Goal: Task Accomplishment & Management: Complete application form

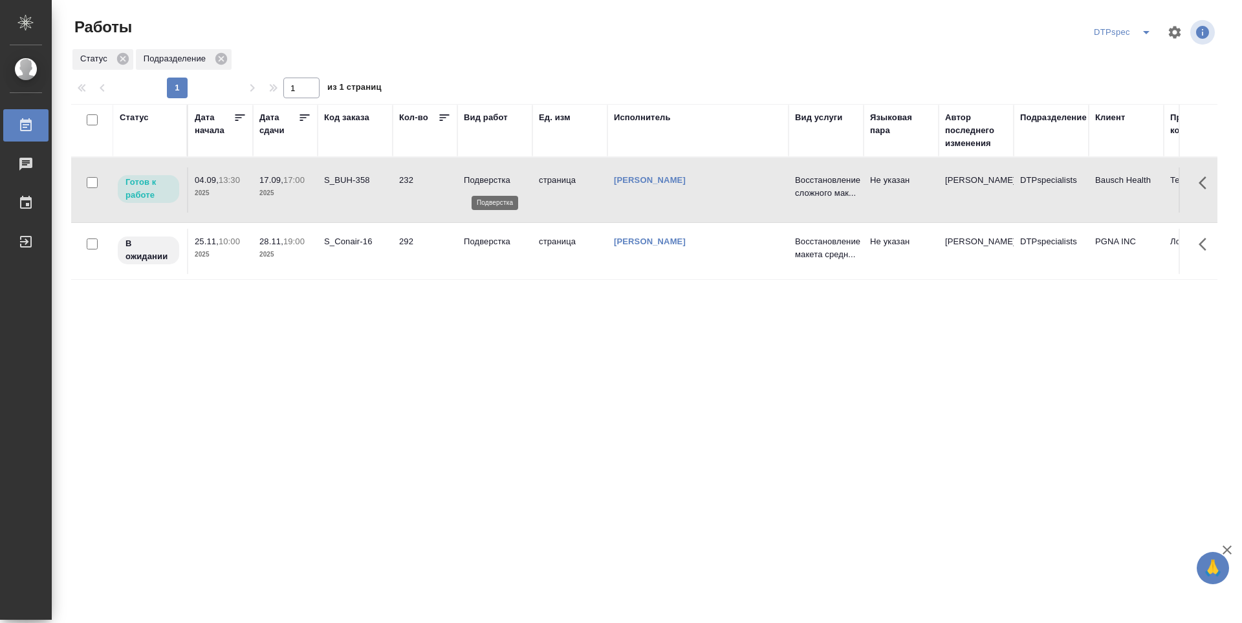
click at [476, 180] on p "Подверстка" at bounding box center [495, 180] width 62 height 13
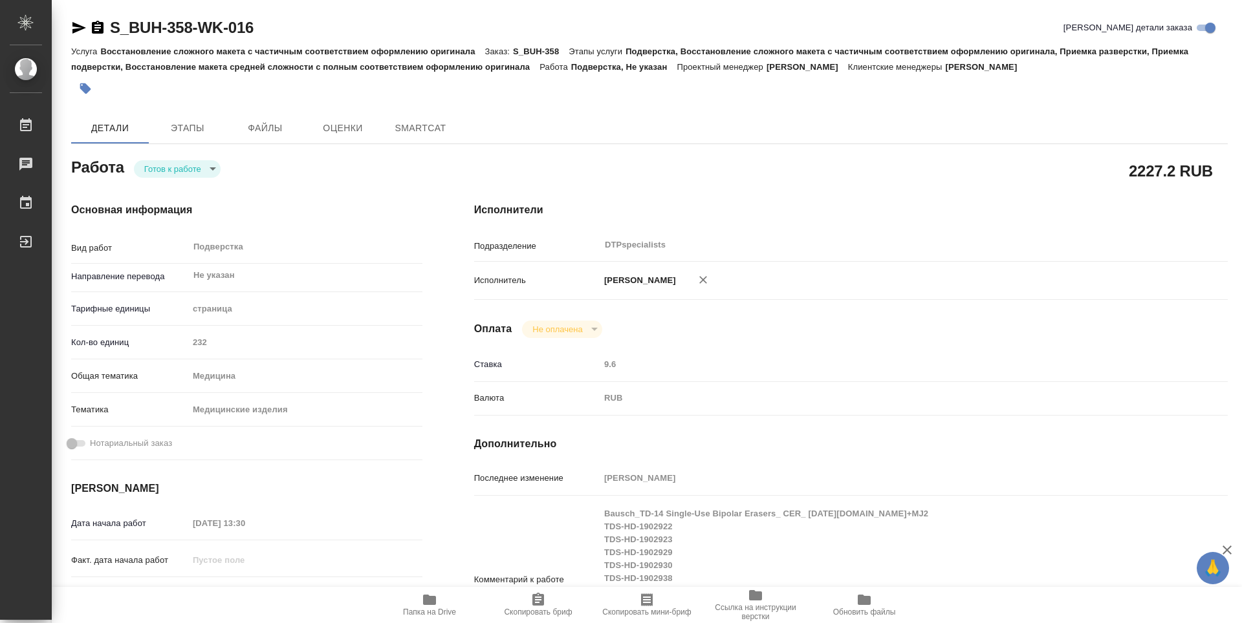
type textarea "x"
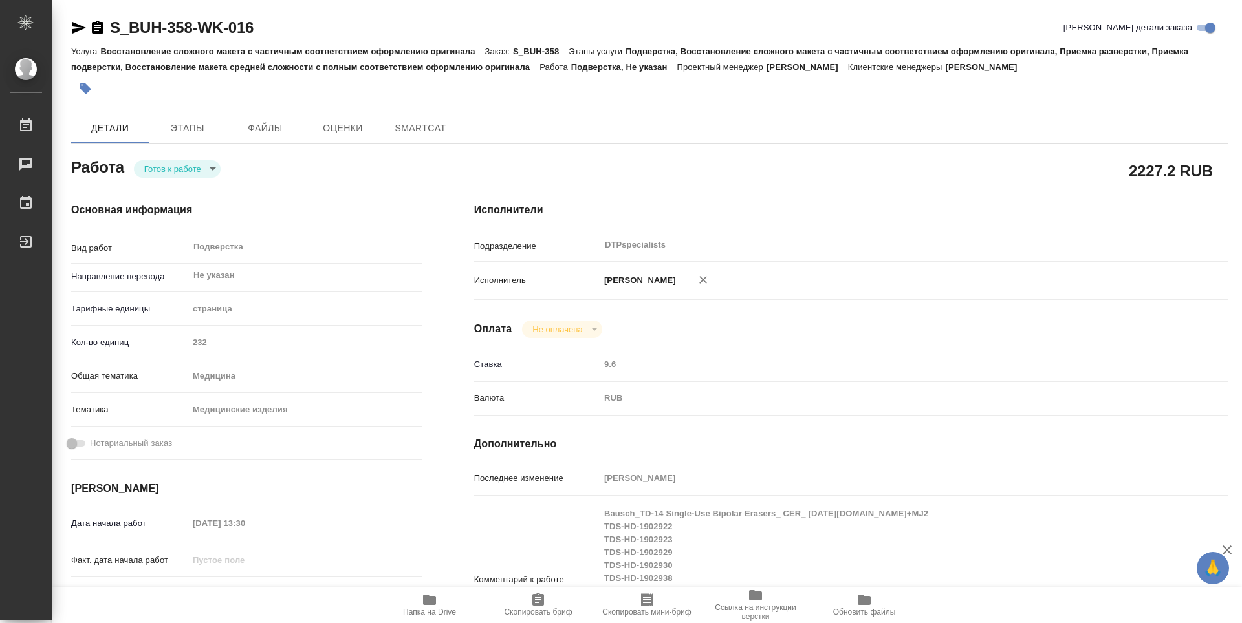
type textarea "x"
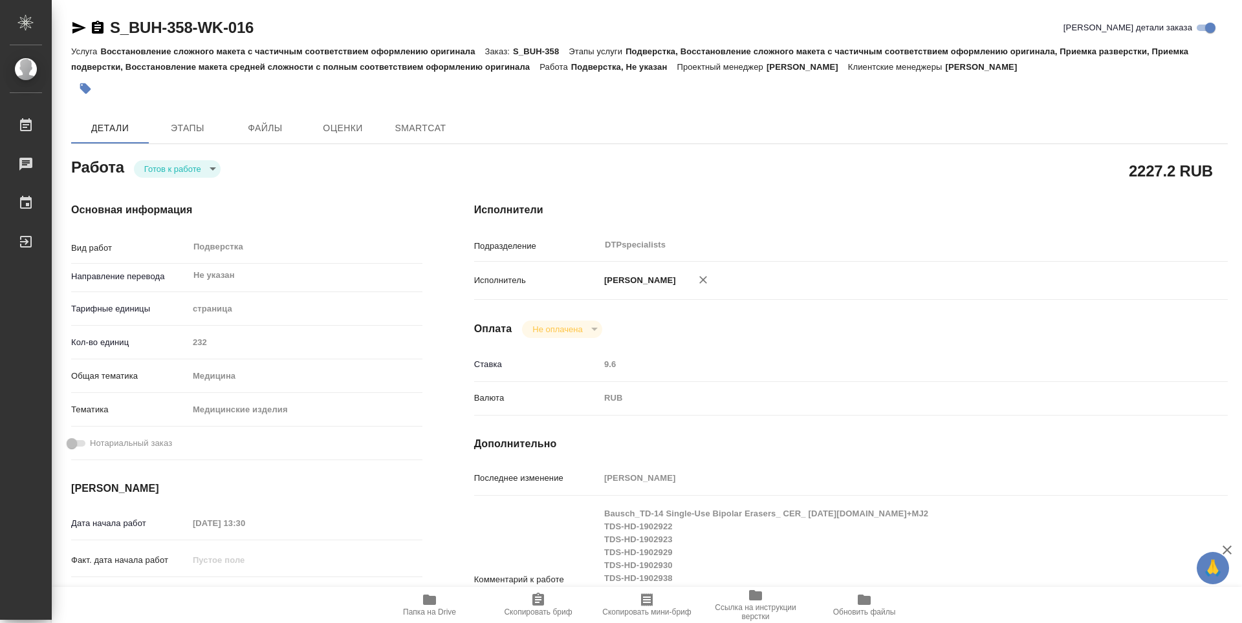
type textarea "x"
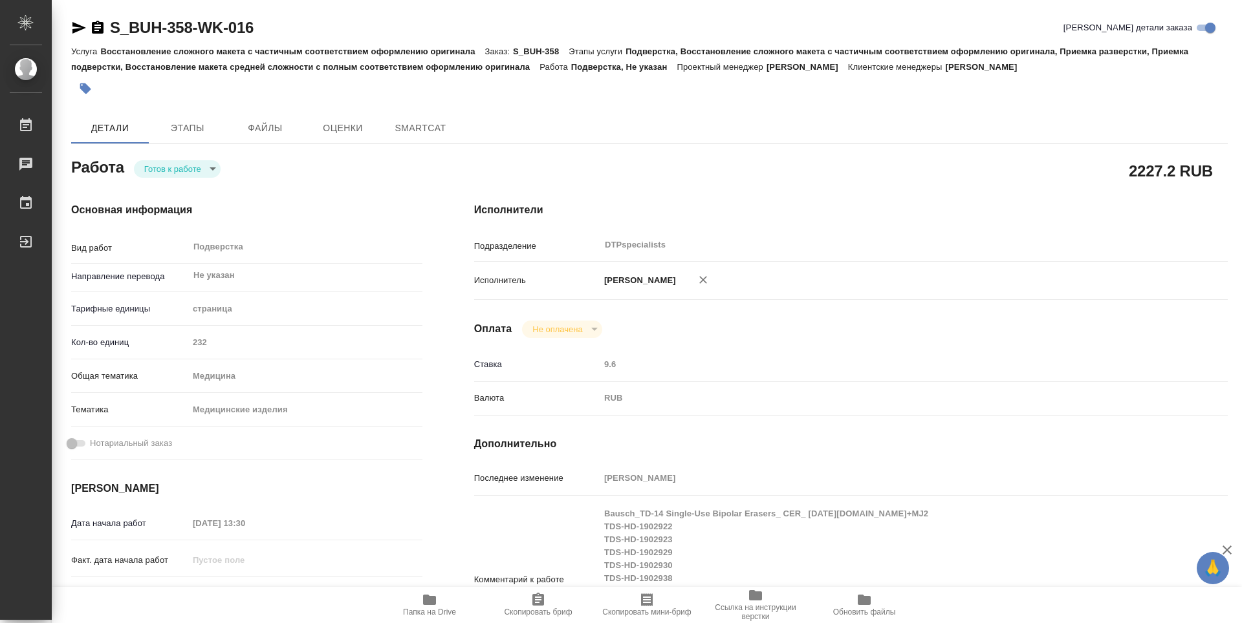
type textarea "x"
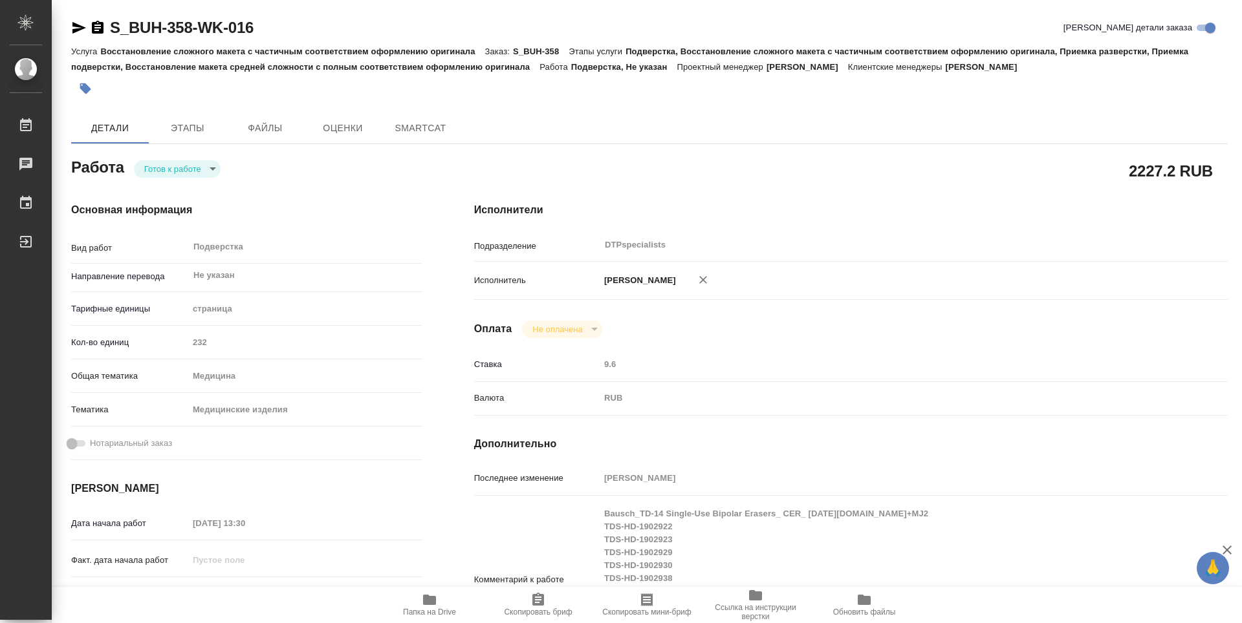
scroll to position [129, 0]
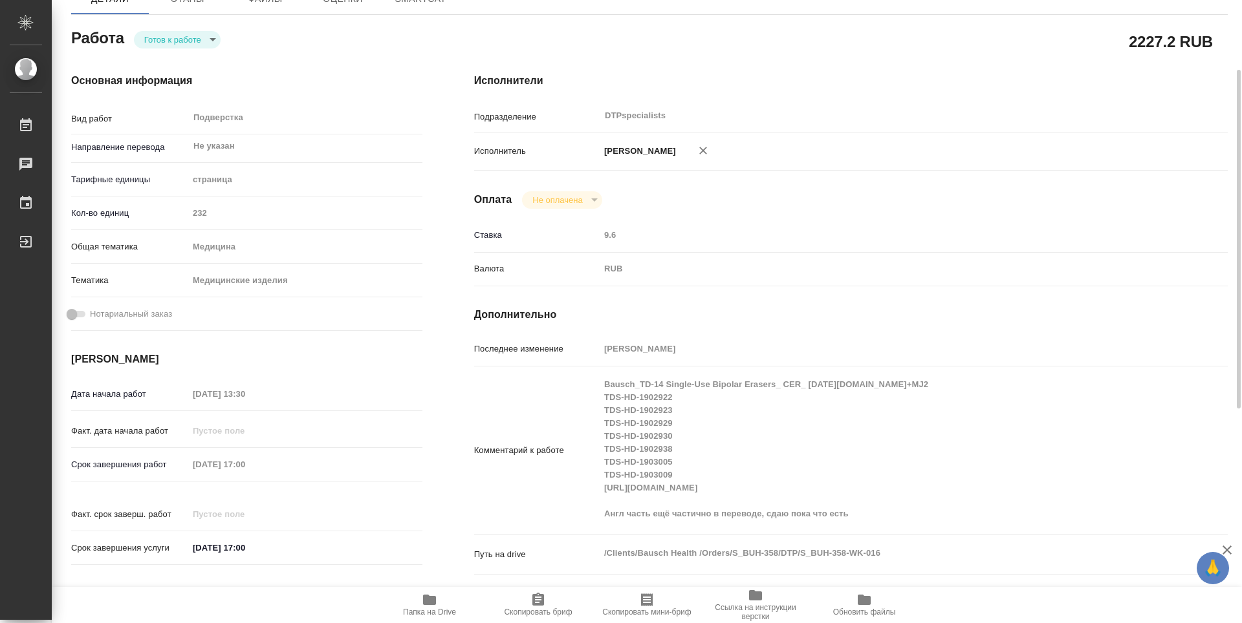
type textarea "x"
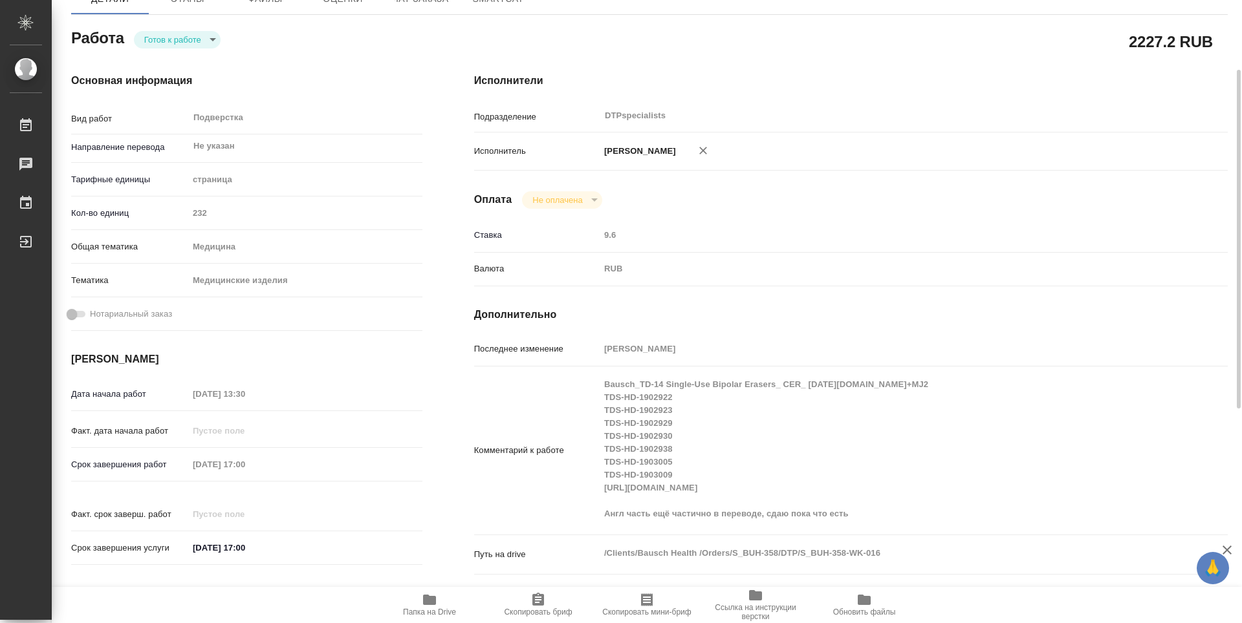
type textarea "x"
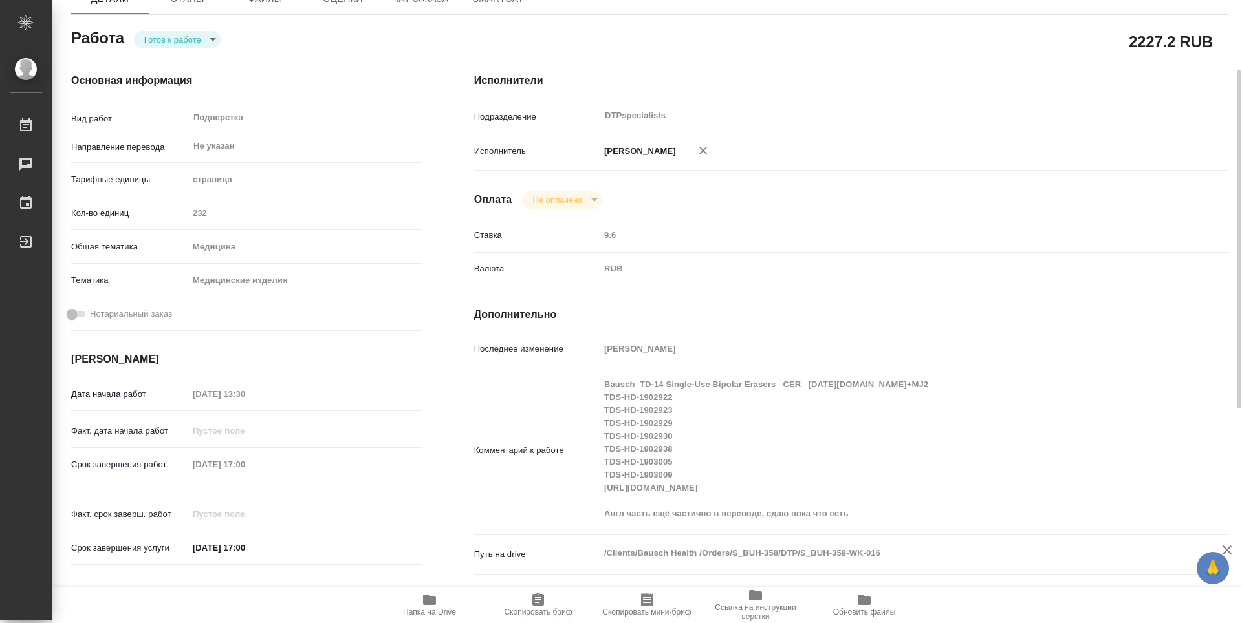
type textarea "x"
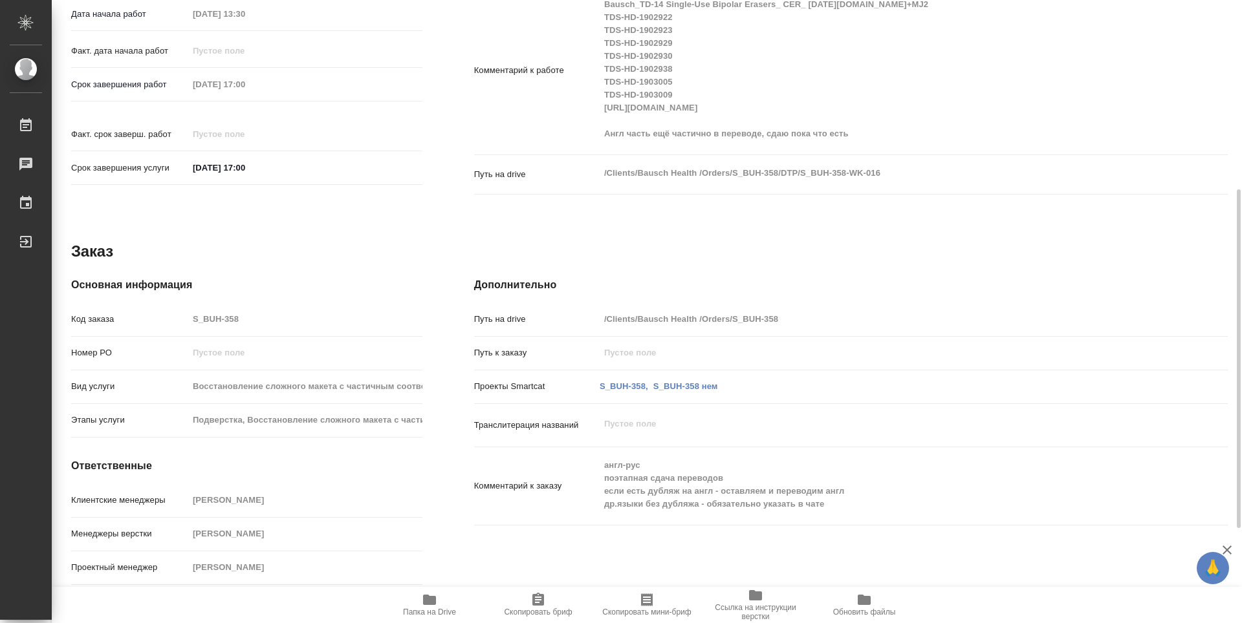
scroll to position [388, 0]
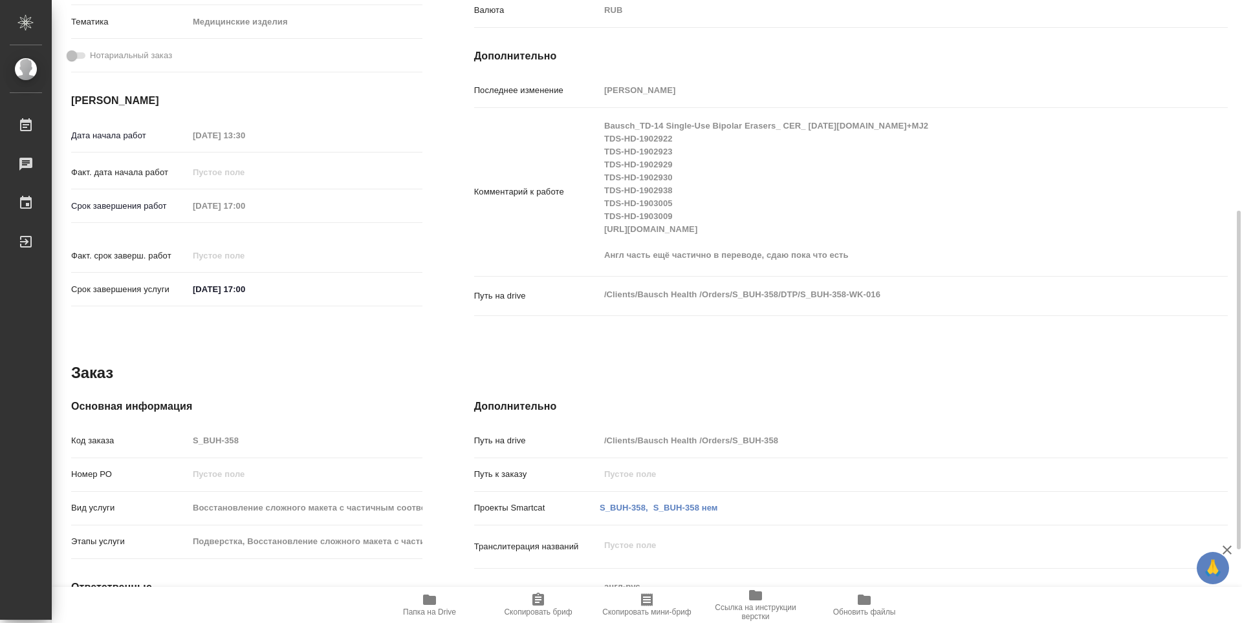
click at [435, 600] on icon "button" at bounding box center [429, 600] width 13 height 10
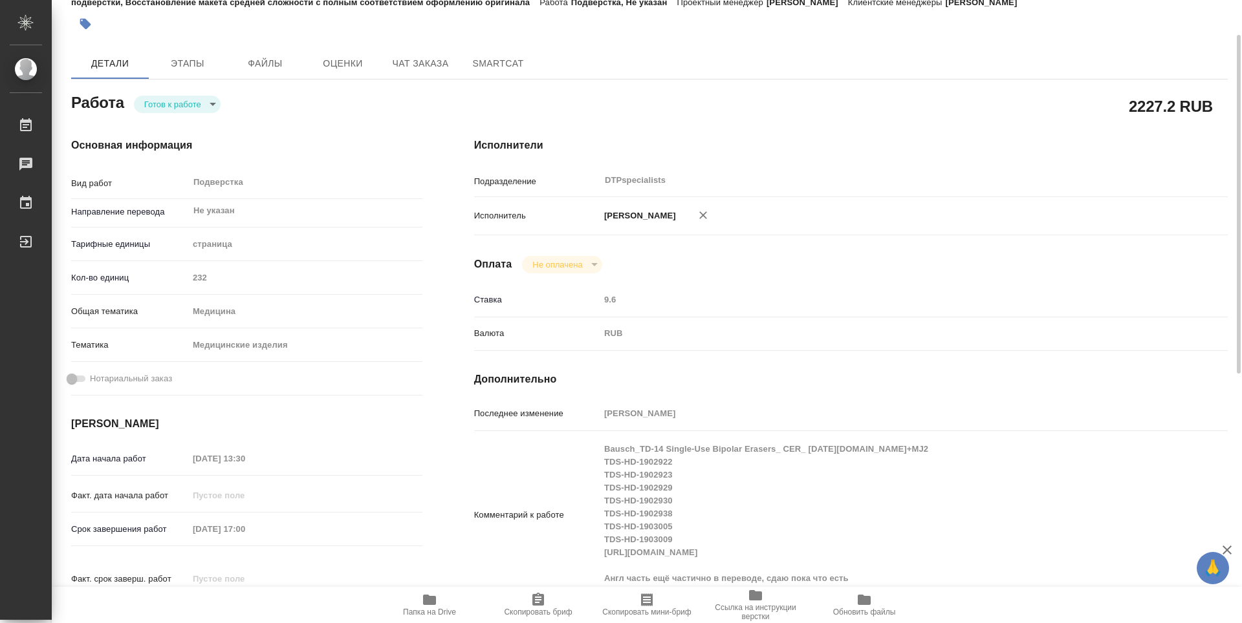
scroll to position [0, 0]
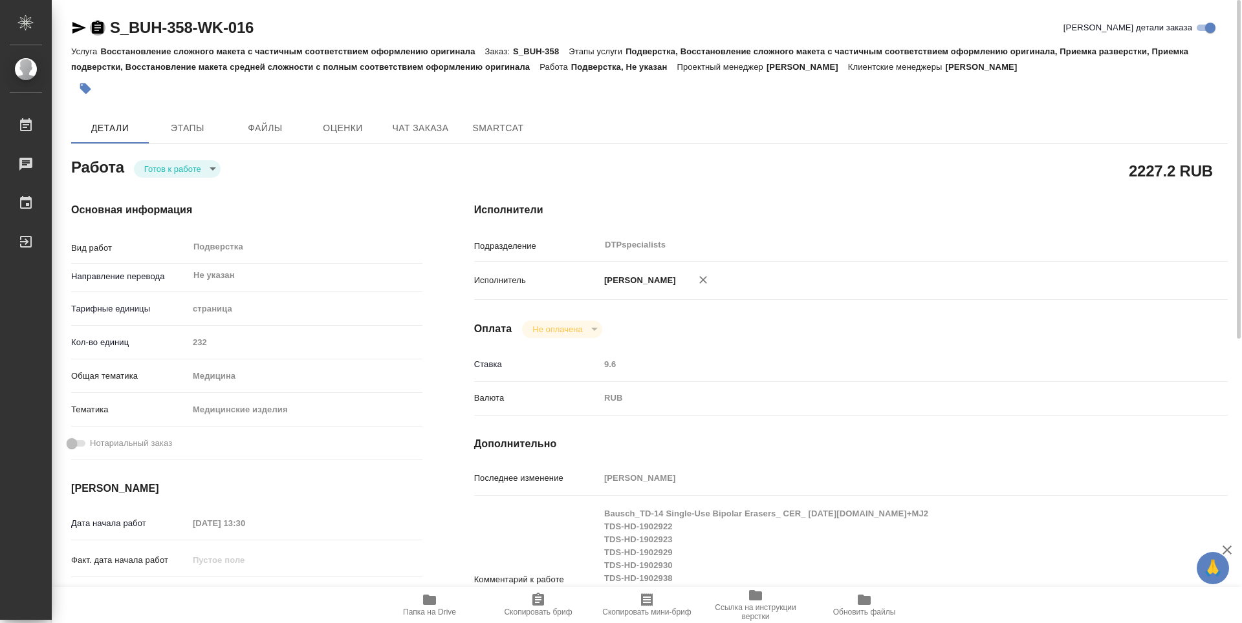
click at [96, 31] on icon "button" at bounding box center [98, 27] width 12 height 13
click at [441, 607] on span "Папка на Drive" at bounding box center [429, 604] width 93 height 25
click at [191, 130] on span "Этапы" at bounding box center [188, 128] width 62 height 16
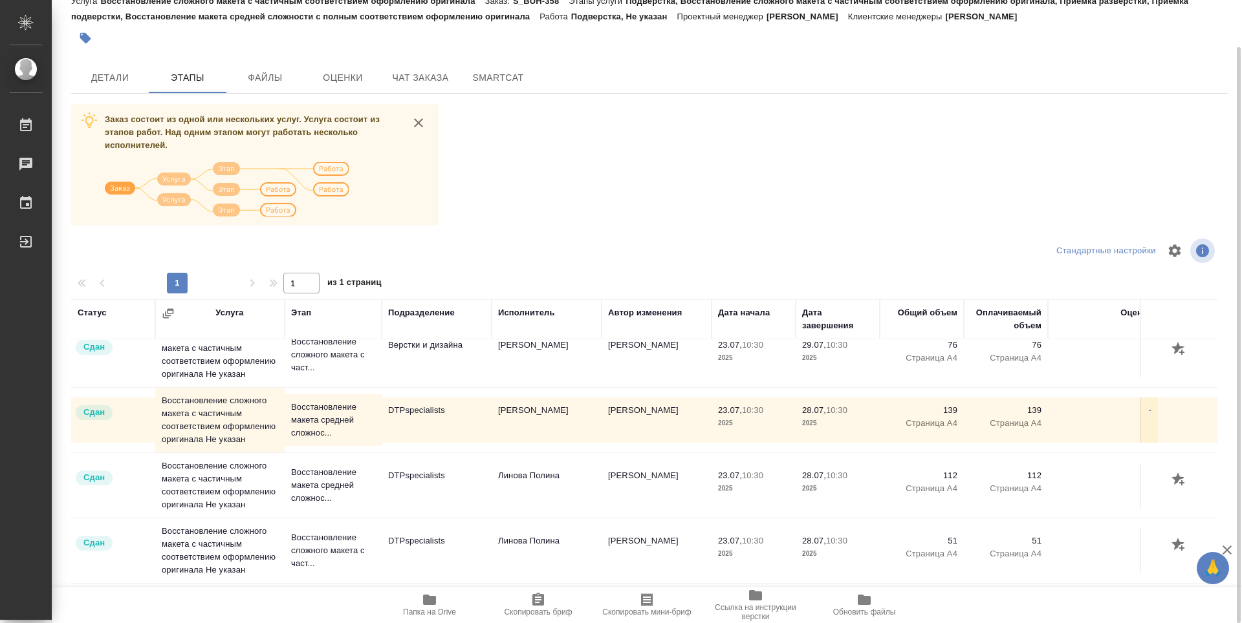
scroll to position [259, 0]
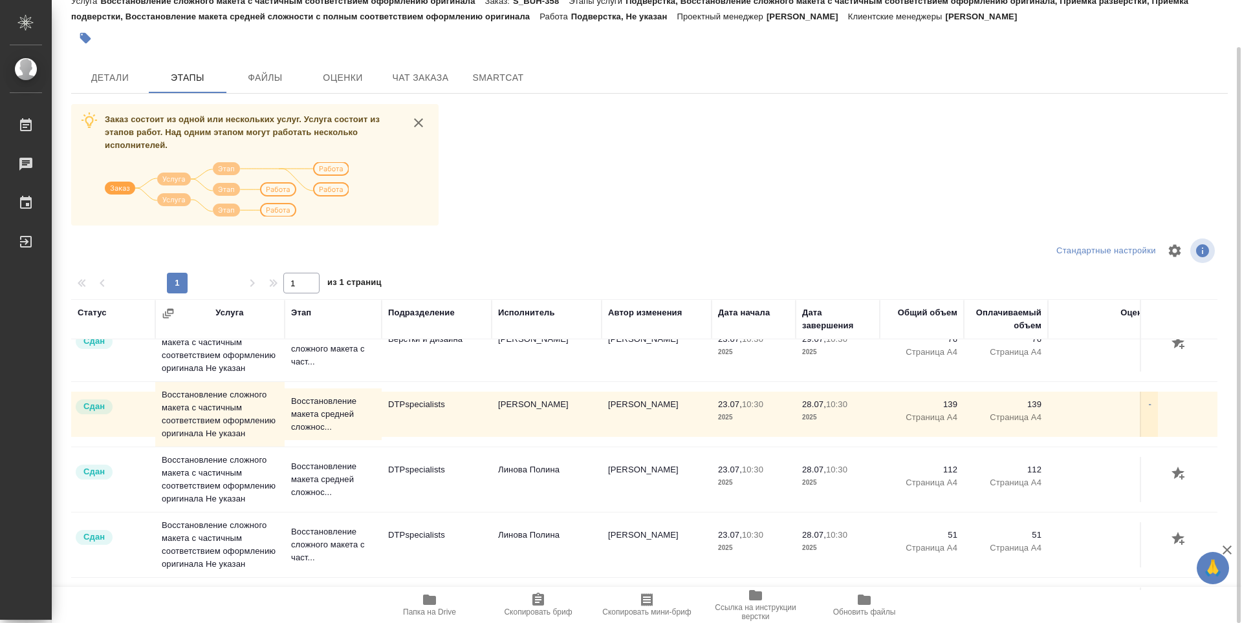
click at [398, 403] on td "DTPspecialists" at bounding box center [437, 414] width 110 height 45
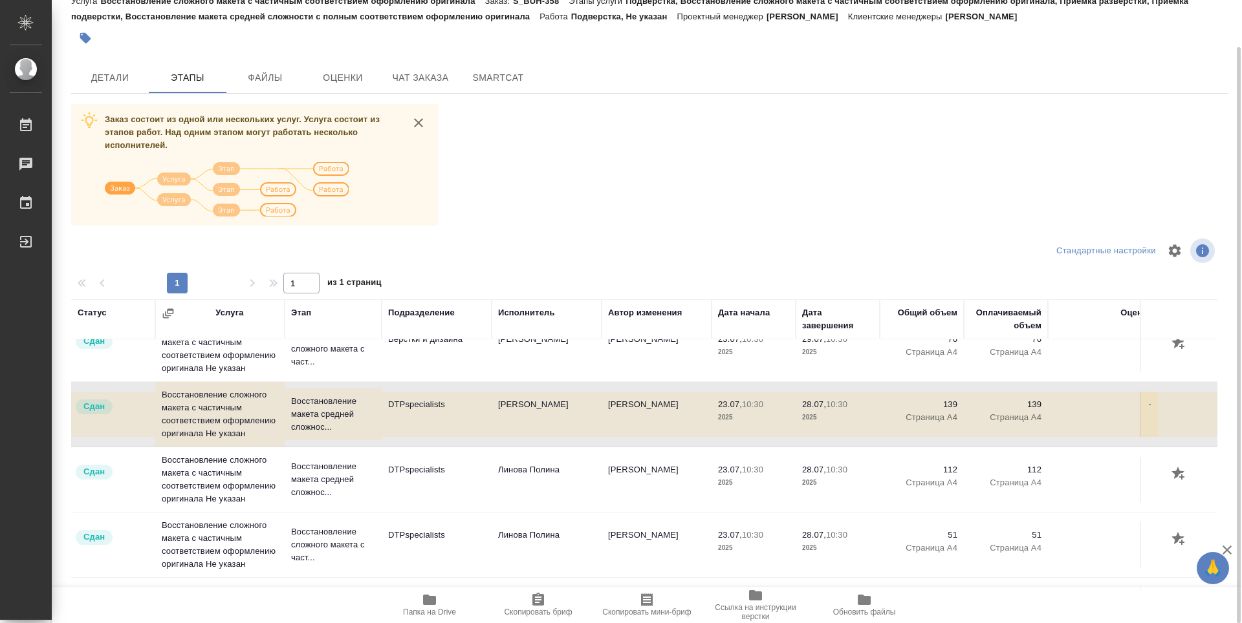
click at [398, 403] on td "DTPspecialists" at bounding box center [437, 414] width 110 height 45
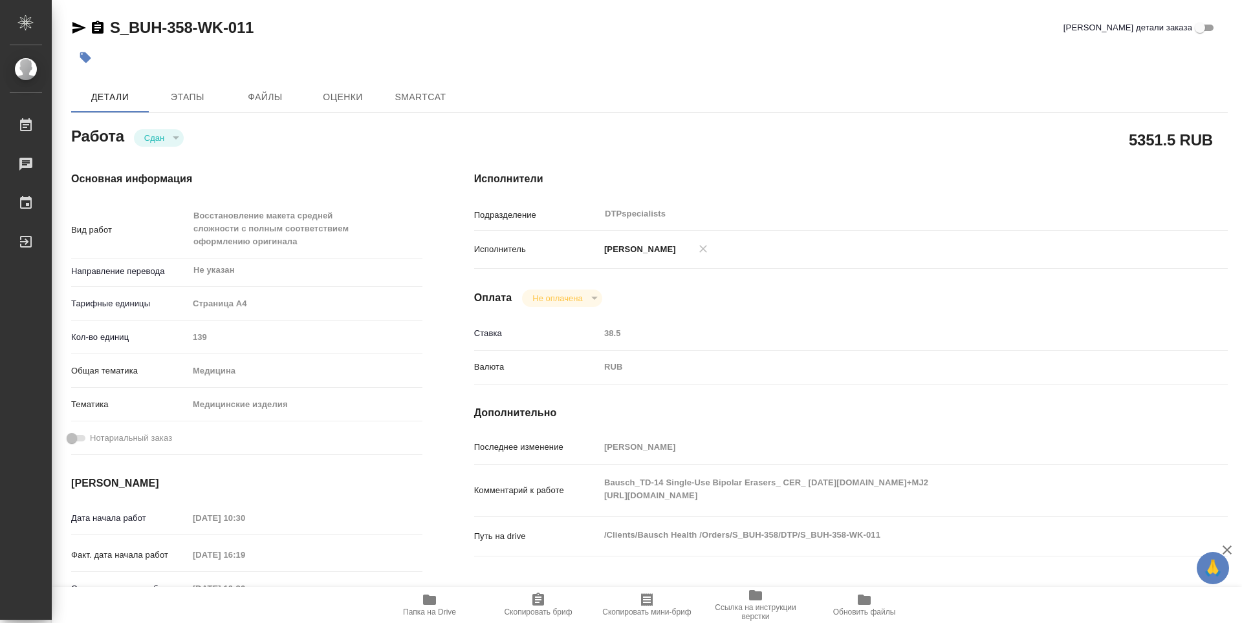
type textarea "x"
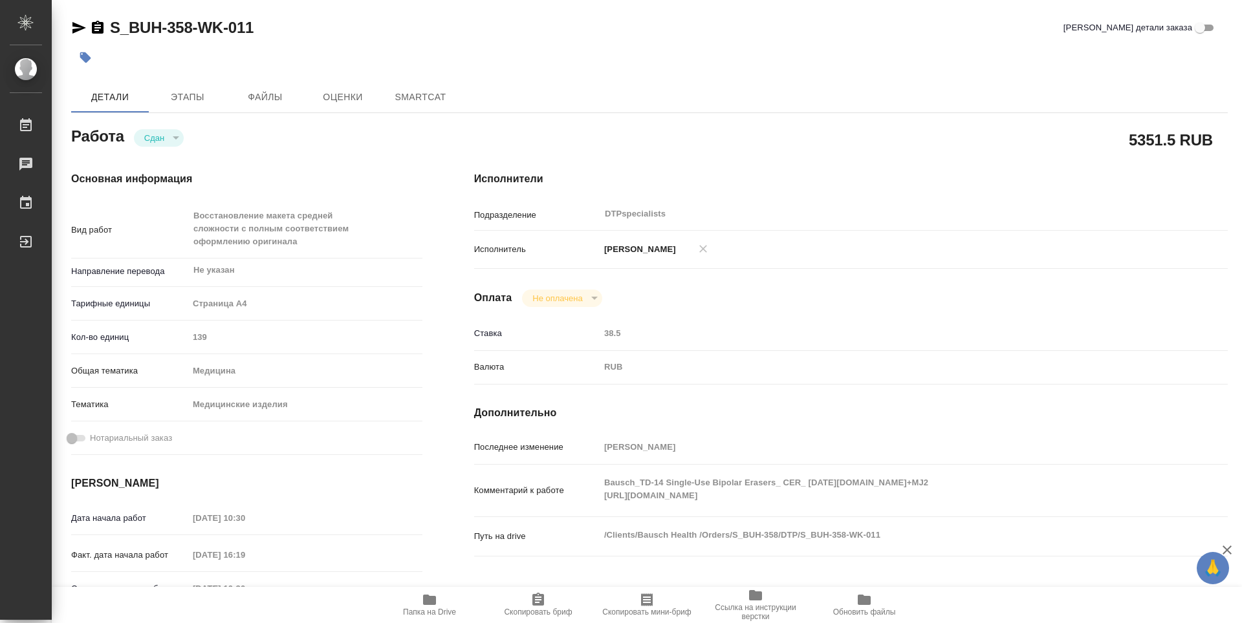
type textarea "x"
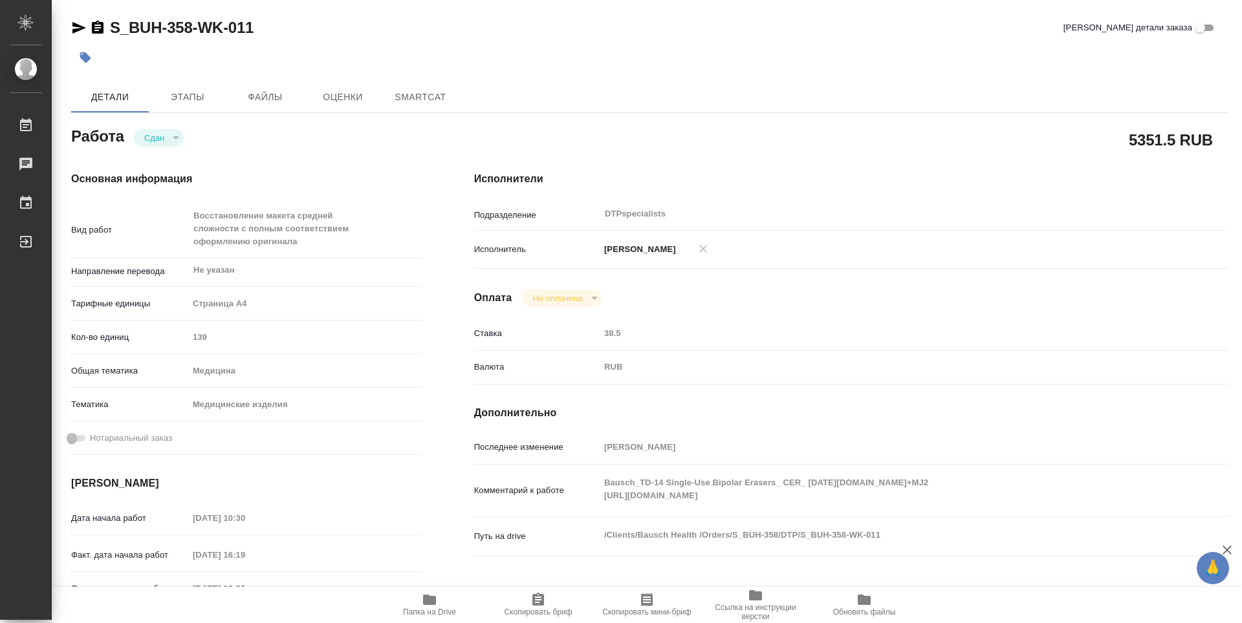
type textarea "x"
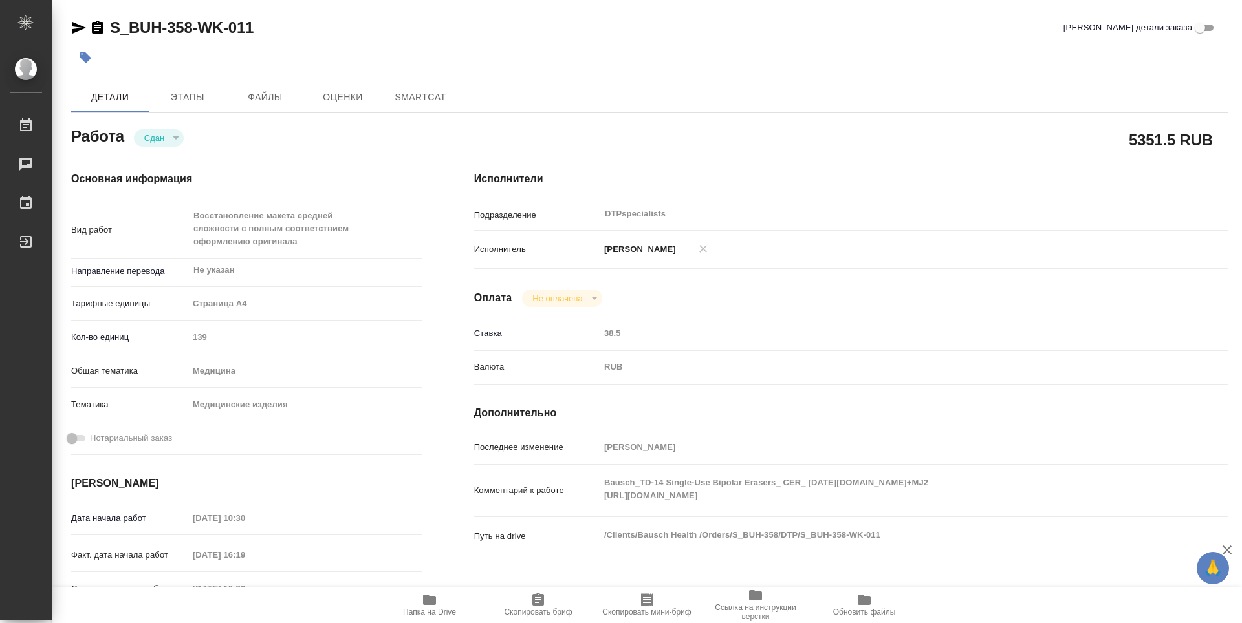
type textarea "x"
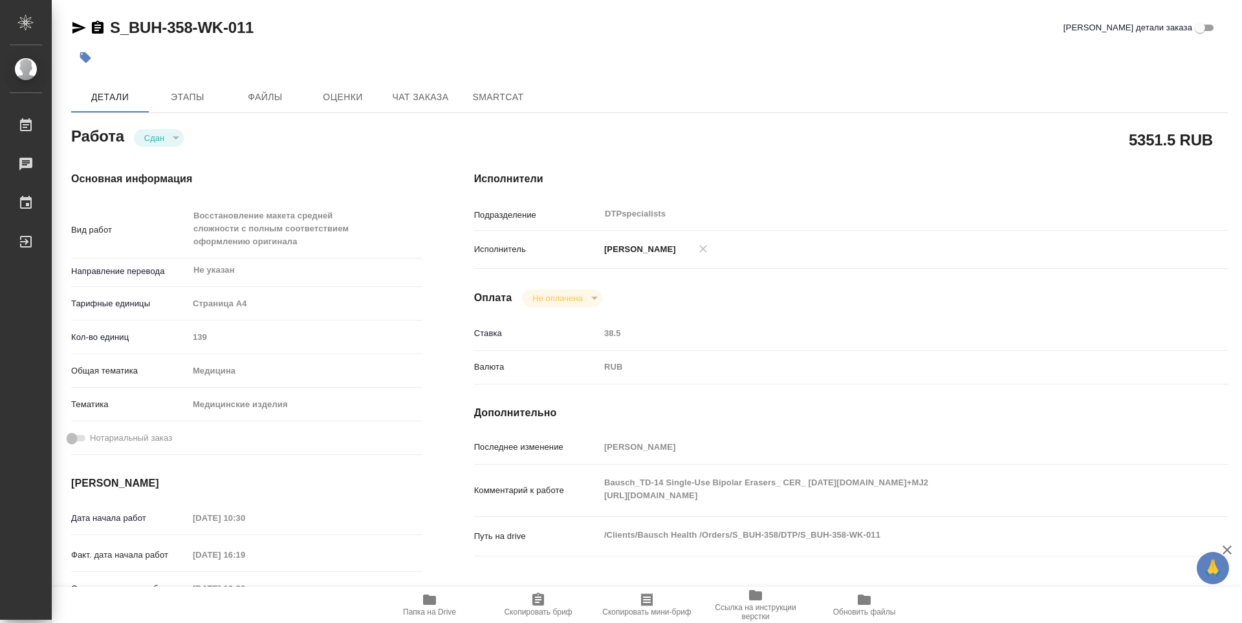
click at [422, 599] on icon "button" at bounding box center [430, 600] width 16 height 16
type textarea "x"
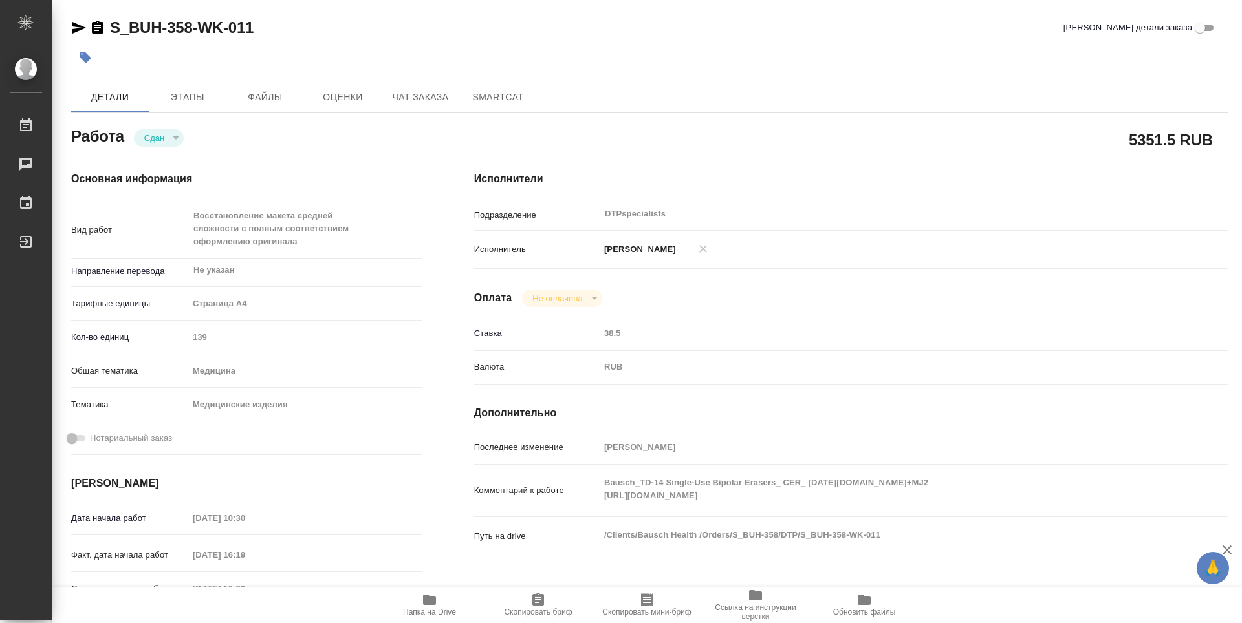
type textarea "x"
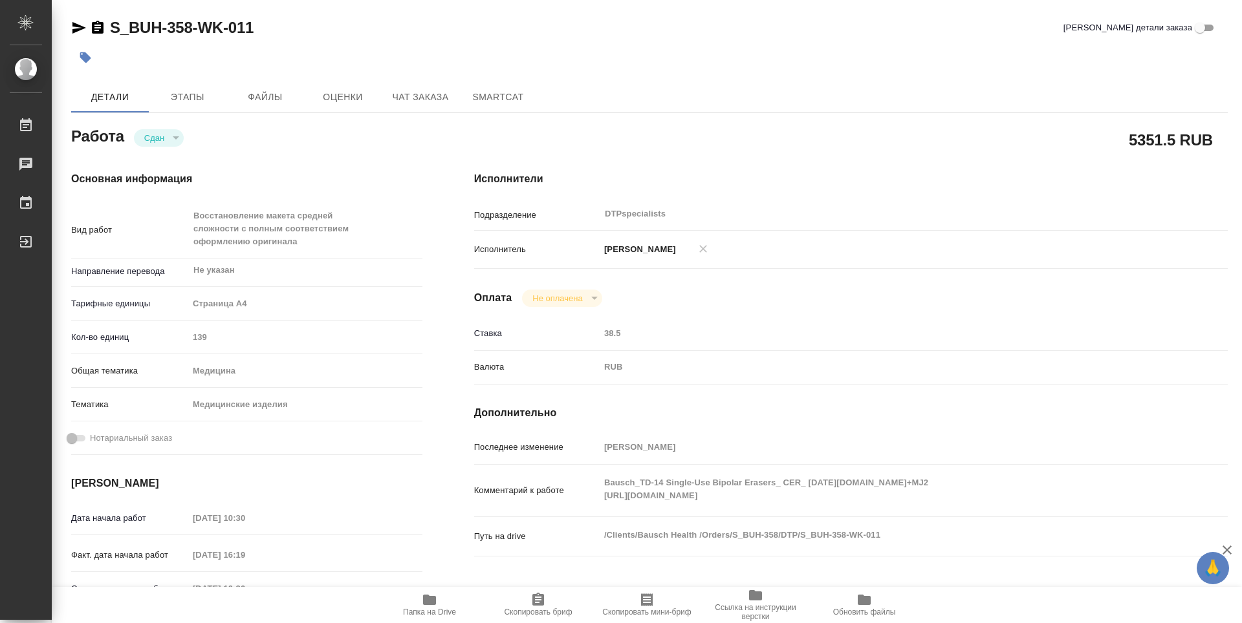
type textarea "x"
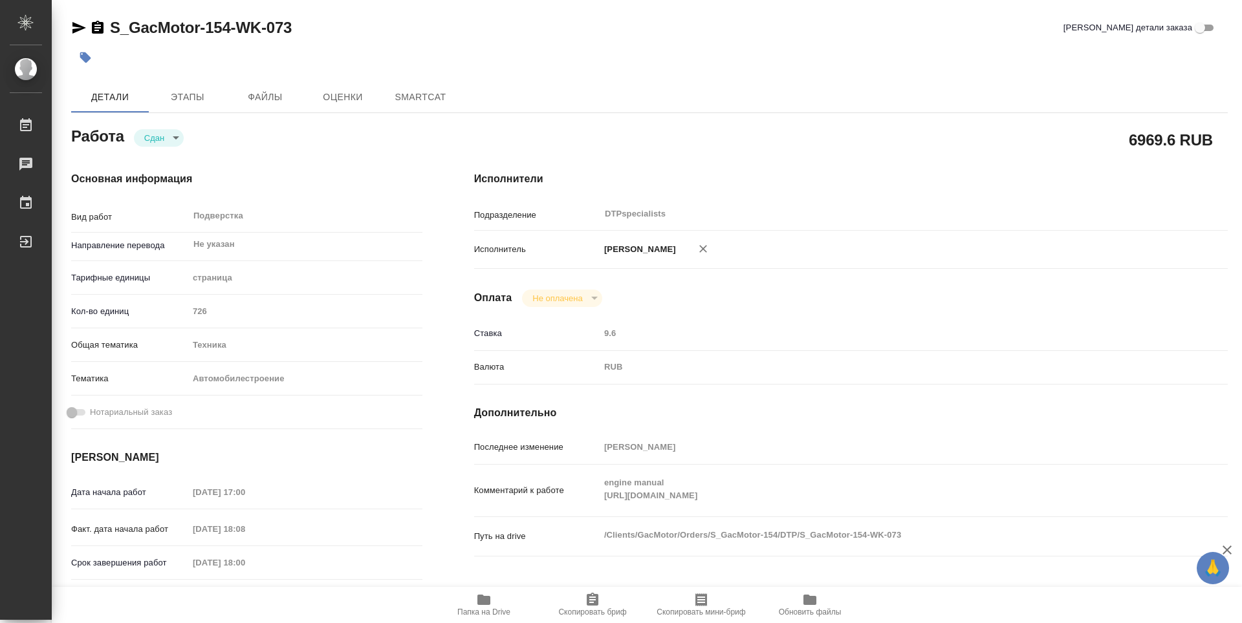
type textarea "x"
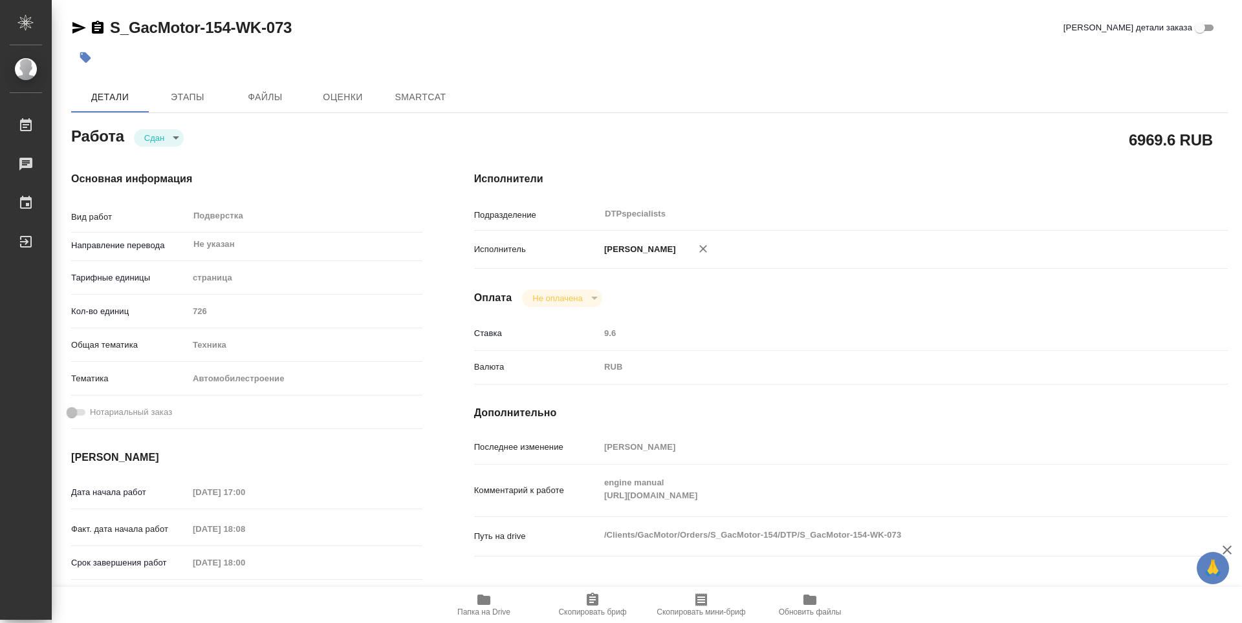
type textarea "x"
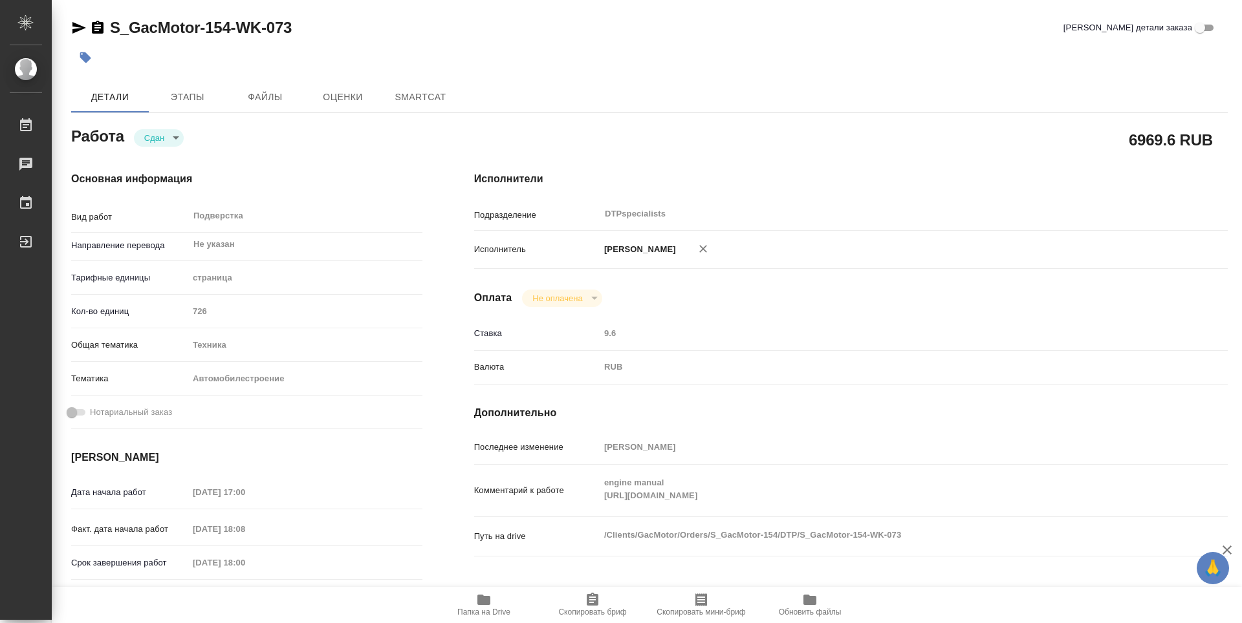
type textarea "x"
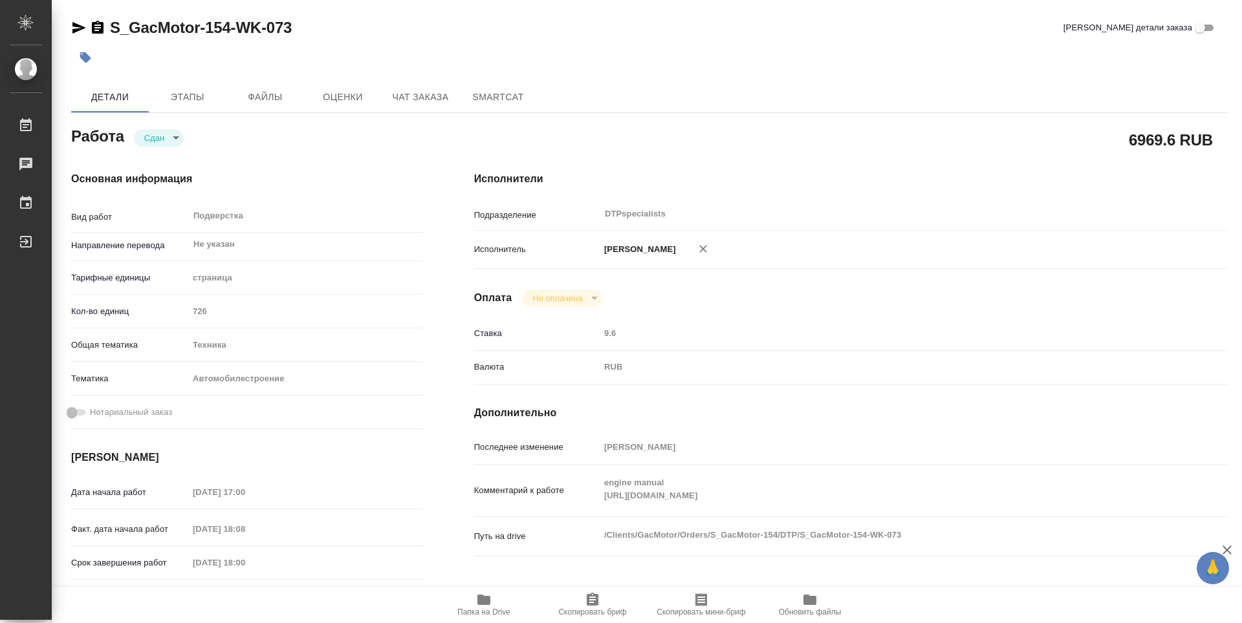
type textarea "x"
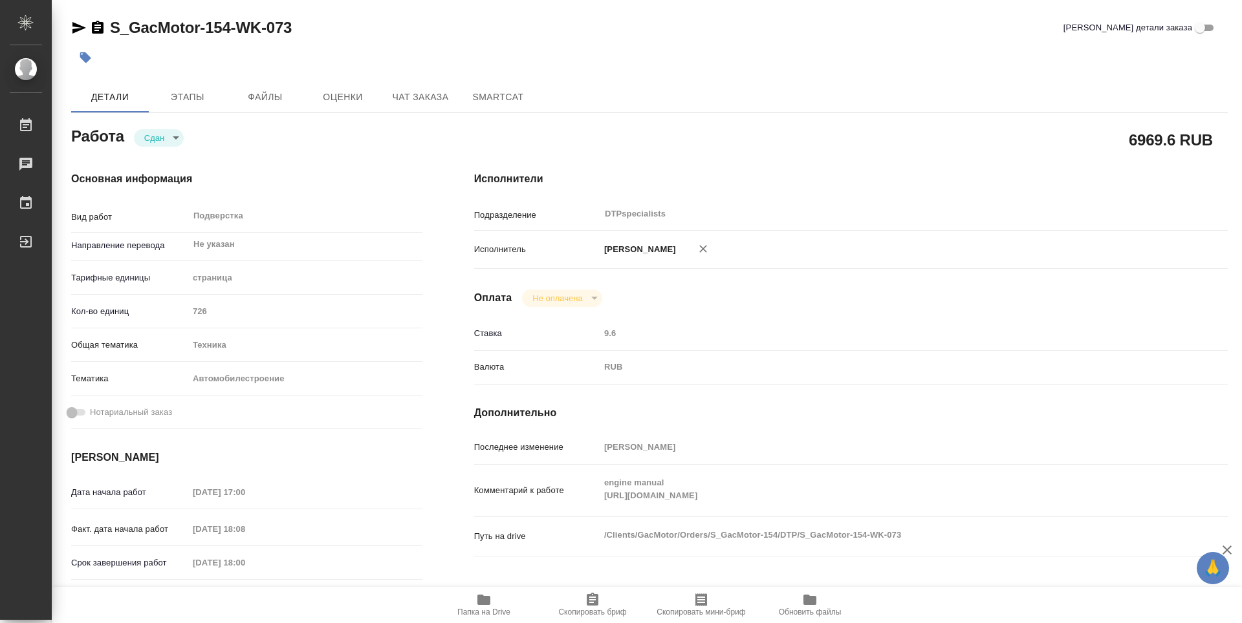
click at [92, 30] on icon "button" at bounding box center [98, 27] width 12 height 13
type textarea "x"
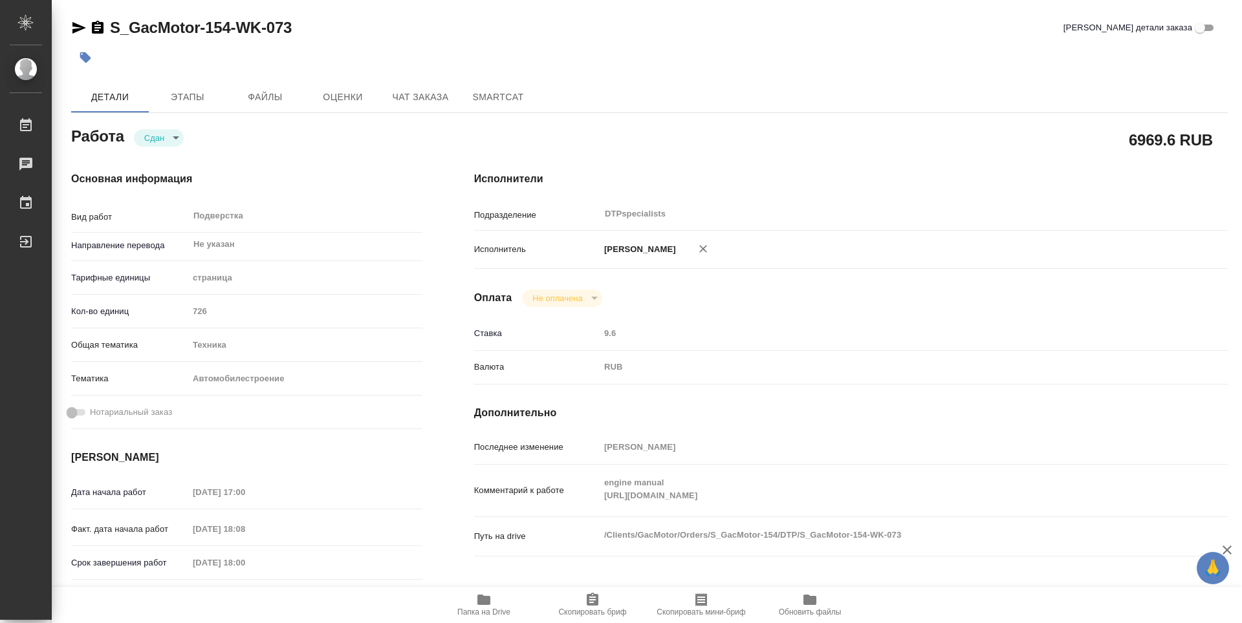
type textarea "x"
